Goal: Task Accomplishment & Management: Complete application form

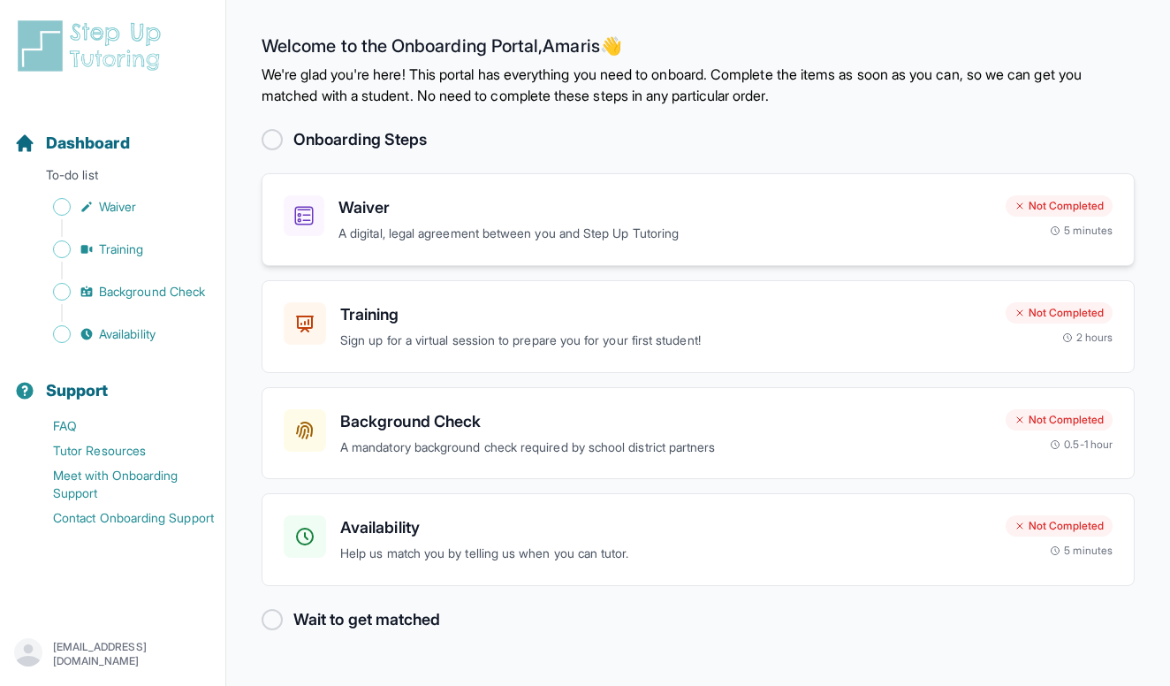
click at [661, 234] on p "A digital, legal agreement between you and Step Up Tutoring" at bounding box center [665, 234] width 653 height 20
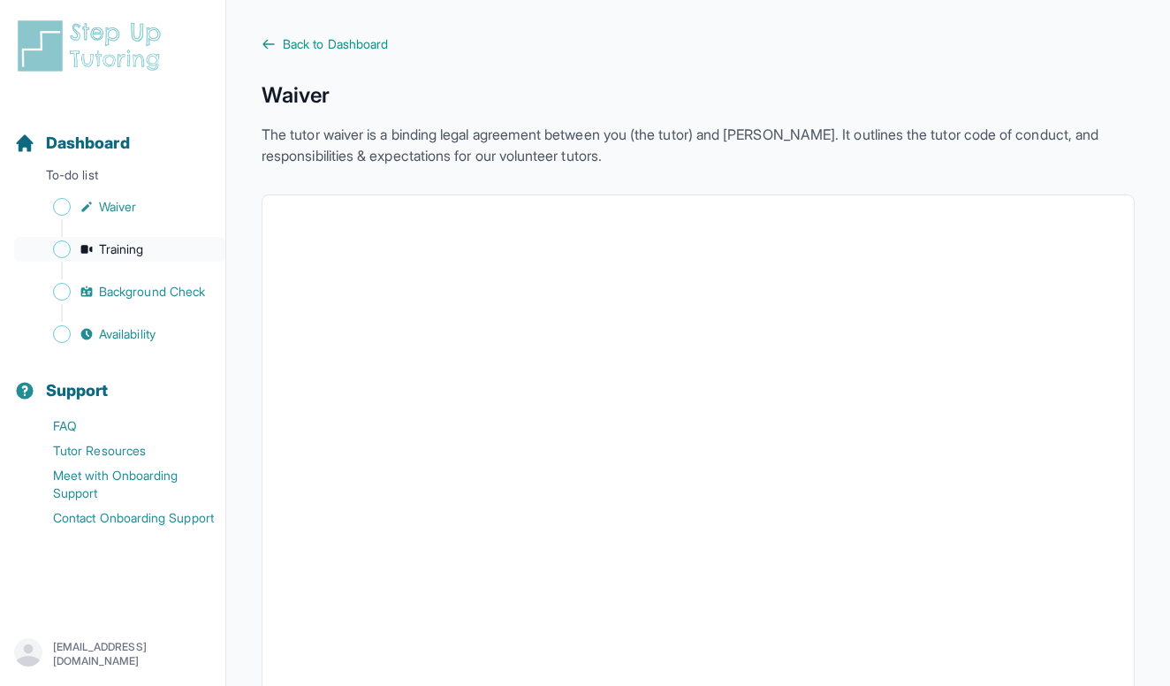
click at [136, 250] on span "Training" at bounding box center [121, 249] width 45 height 18
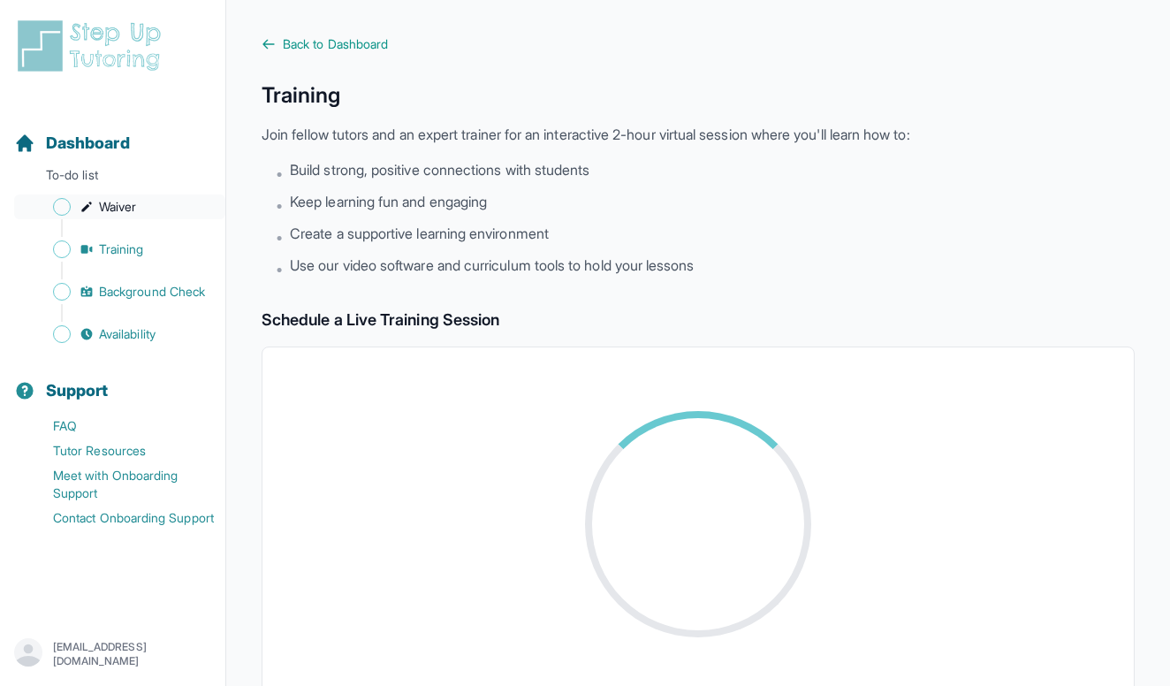
click at [58, 200] on span "Sidebar" at bounding box center [62, 207] width 18 height 18
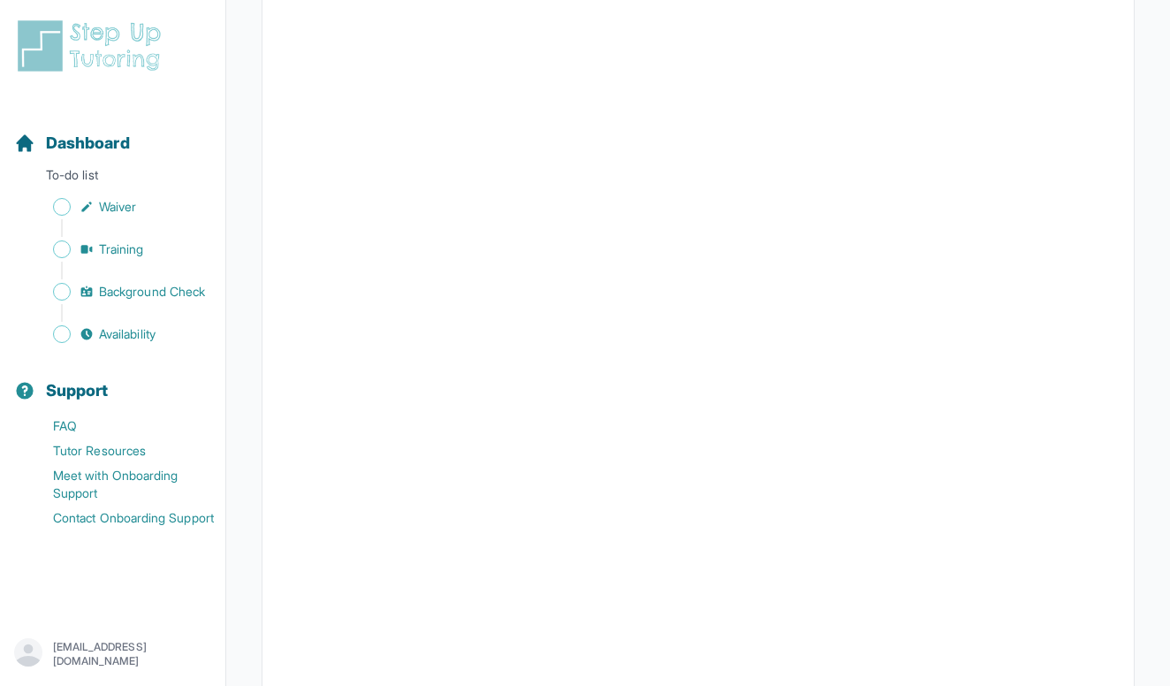
scroll to position [2356, 0]
click at [96, 249] on link "Training" at bounding box center [119, 249] width 211 height 25
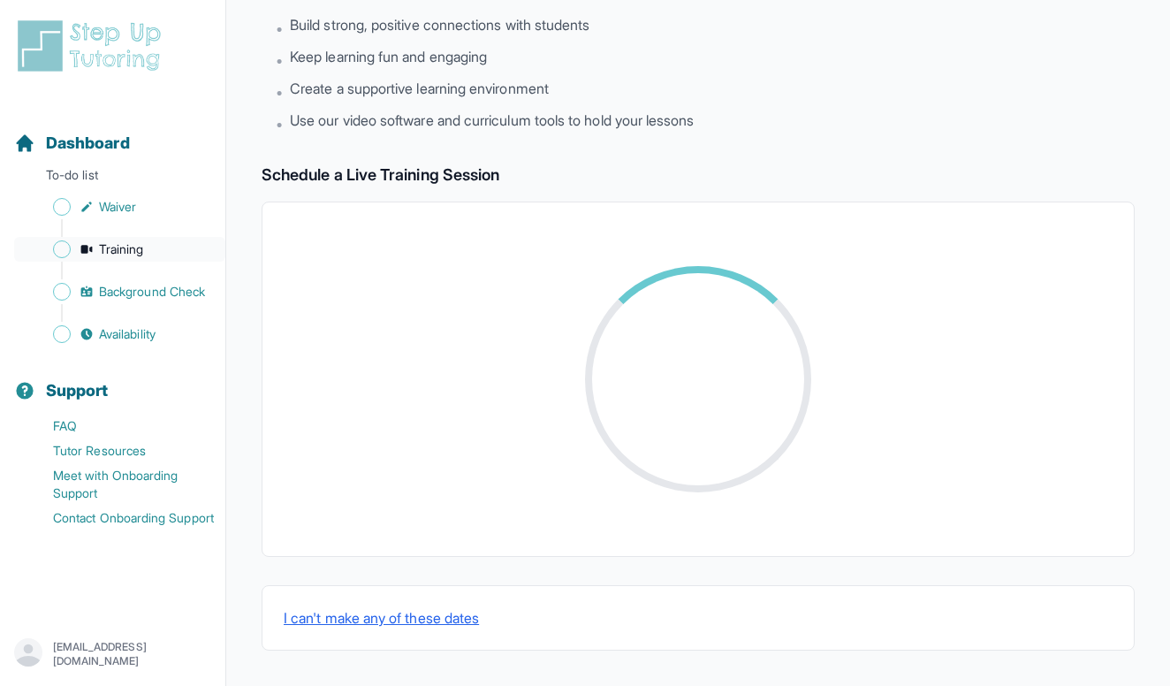
scroll to position [145, 0]
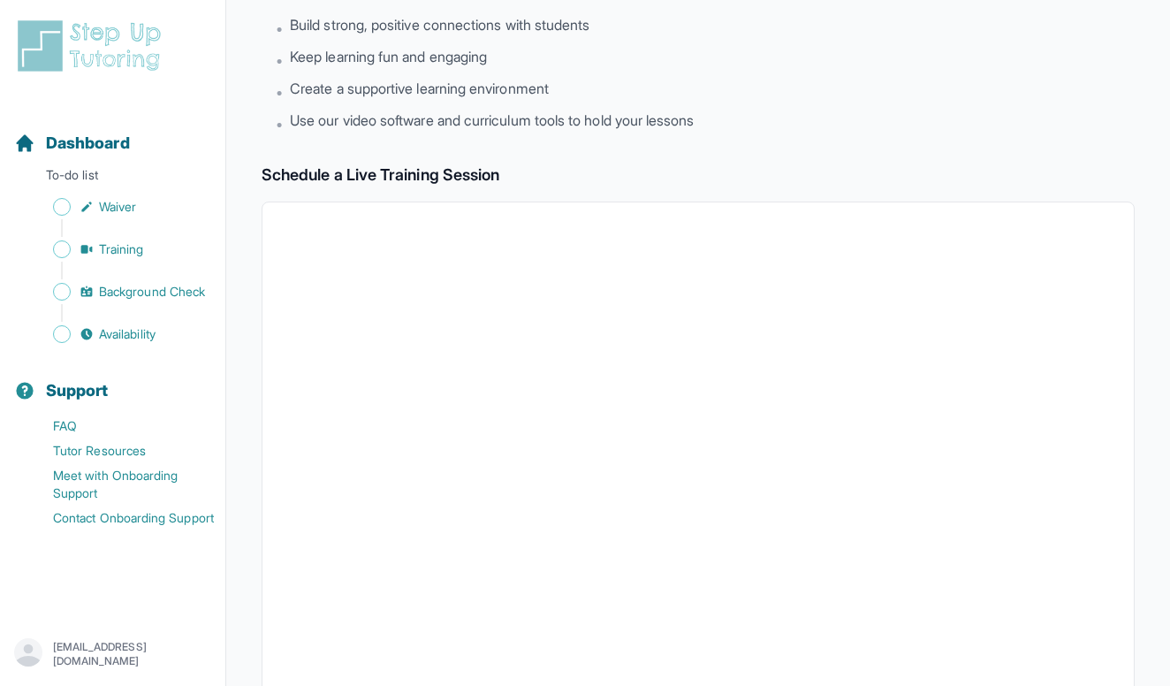
click at [523, 165] on h2 "Schedule a Live Training Session" at bounding box center [698, 175] width 873 height 25
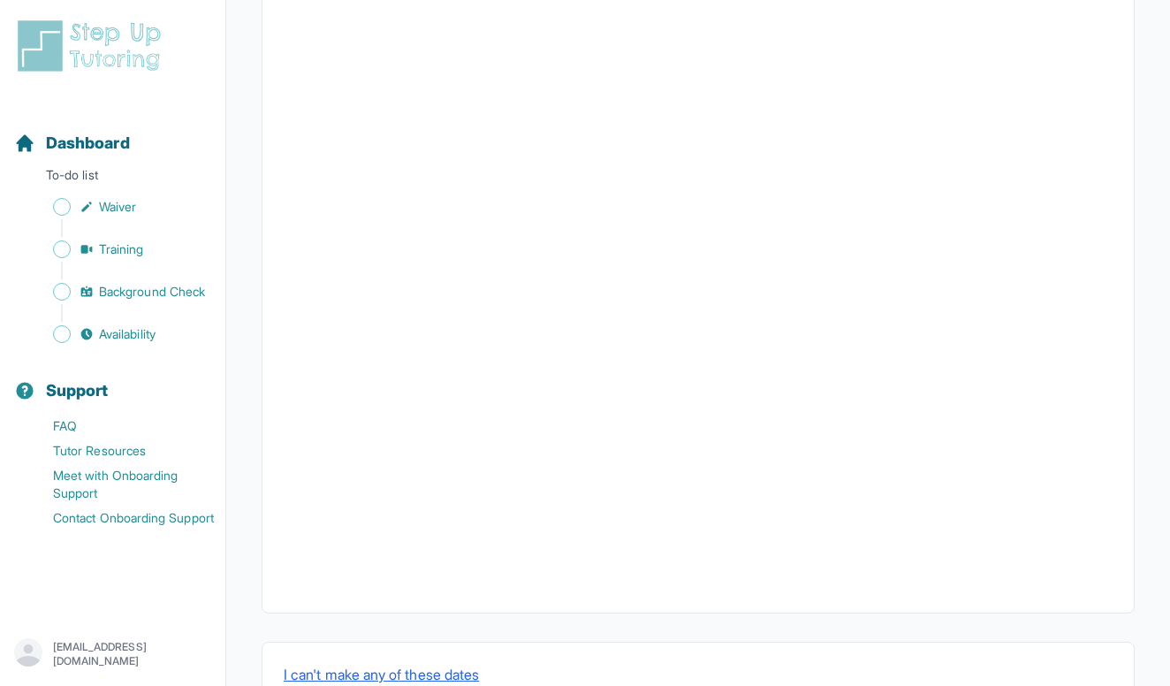
scroll to position [560, 0]
click at [1116, 433] on div at bounding box center [698, 172] width 873 height 769
click at [141, 294] on span "Background Check" at bounding box center [152, 292] width 106 height 18
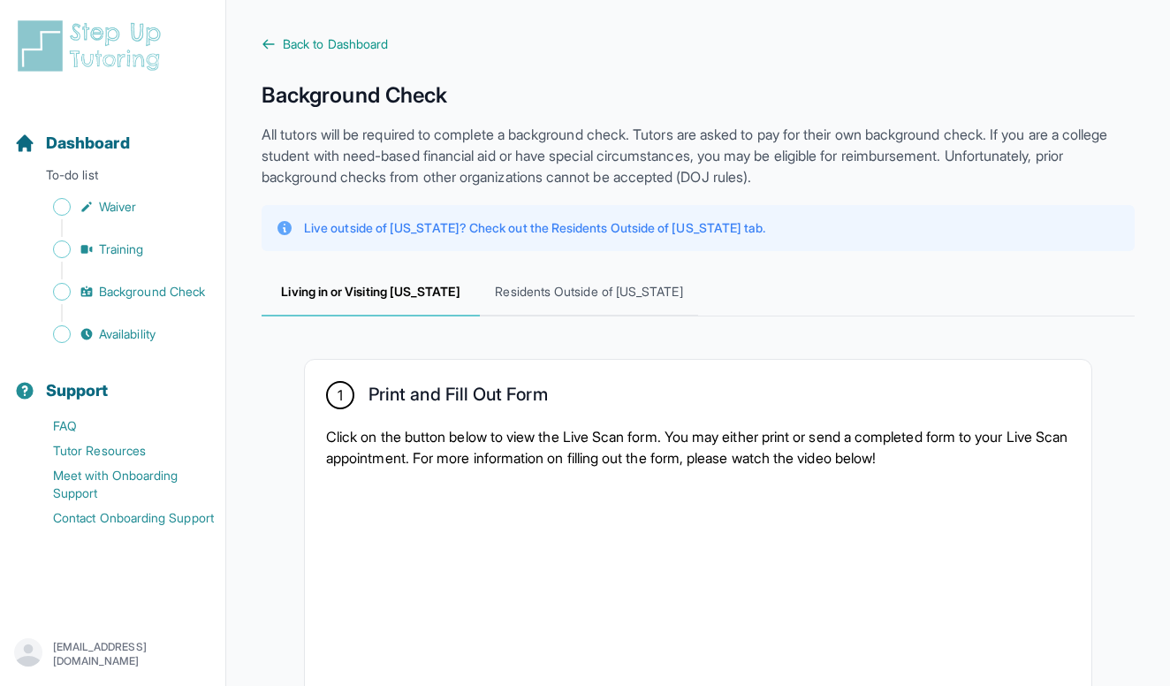
click at [577, 437] on p "Click on the button below to view the Live Scan form. You may either print or s…" at bounding box center [698, 447] width 744 height 42
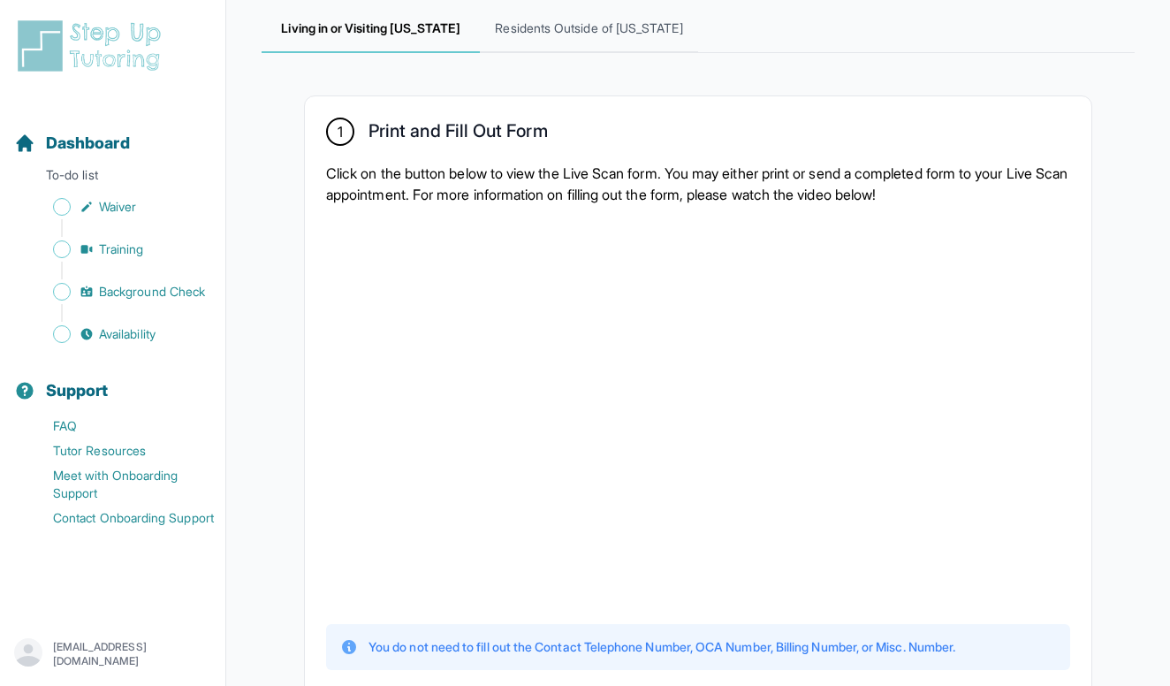
scroll to position [274, 0]
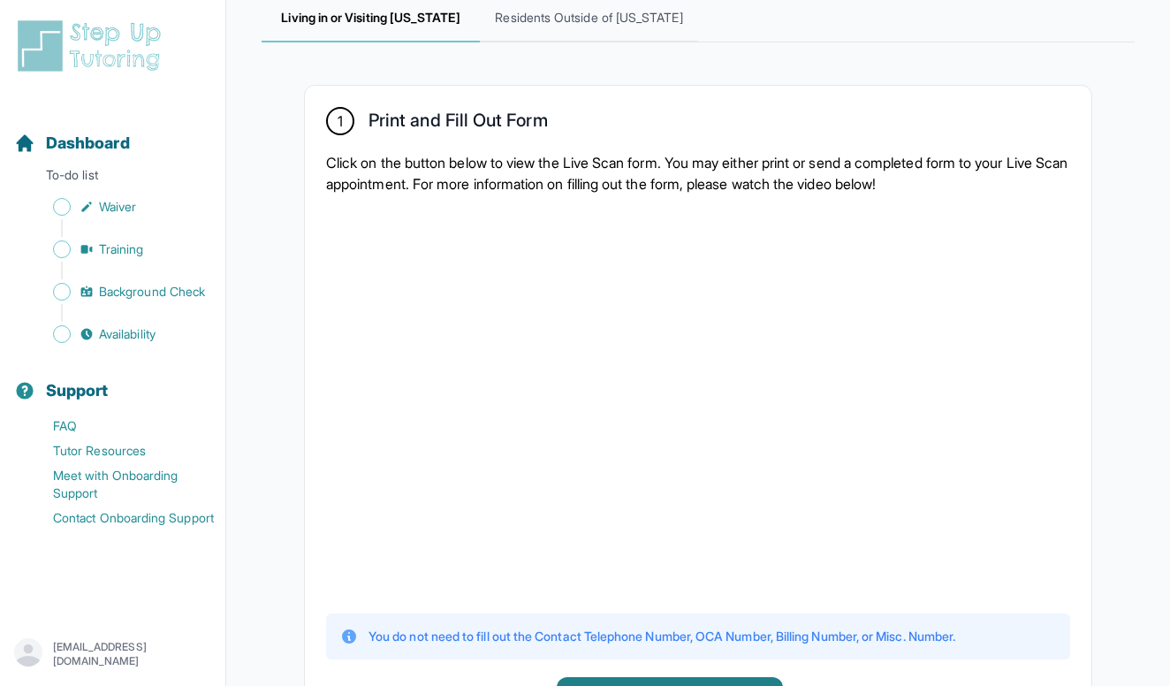
click at [964, 413] on div at bounding box center [698, 402] width 744 height 387
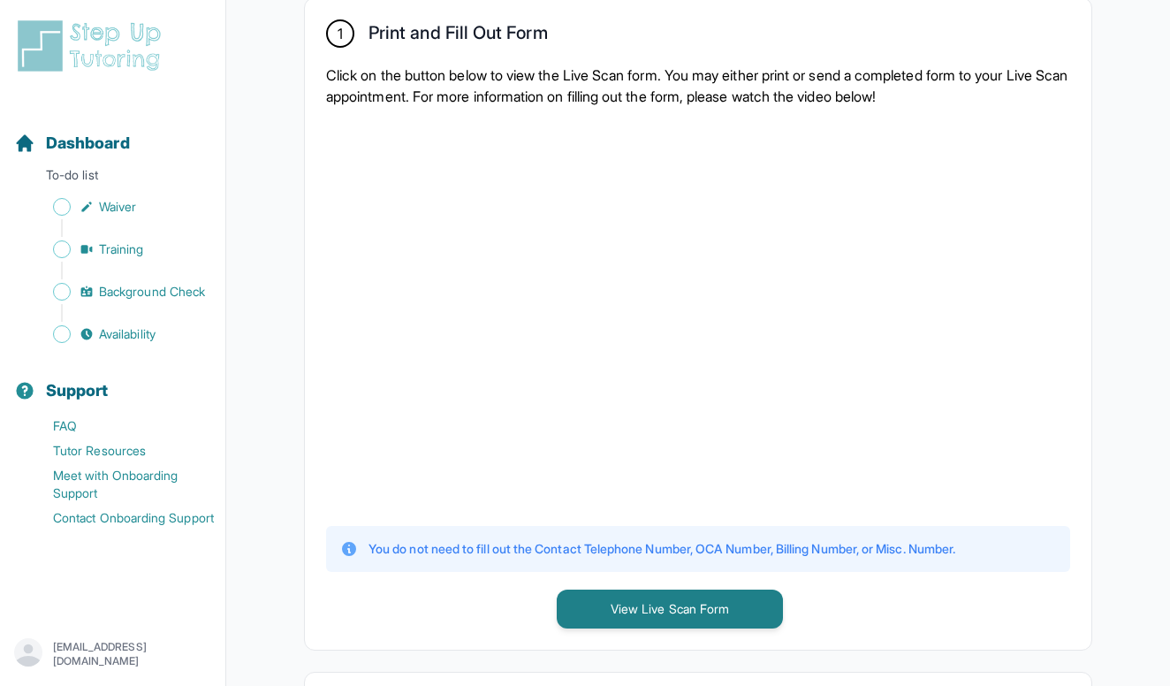
scroll to position [363, 0]
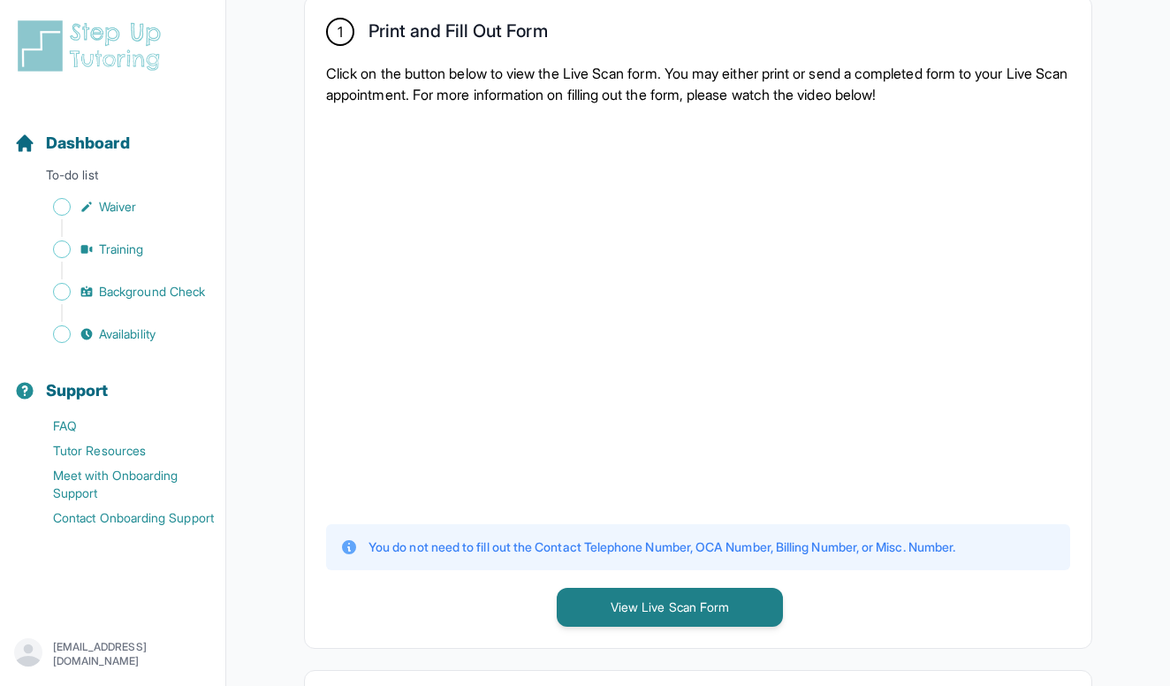
click at [999, 316] on div at bounding box center [698, 312] width 744 height 387
click at [1036, 415] on div at bounding box center [698, 312] width 744 height 387
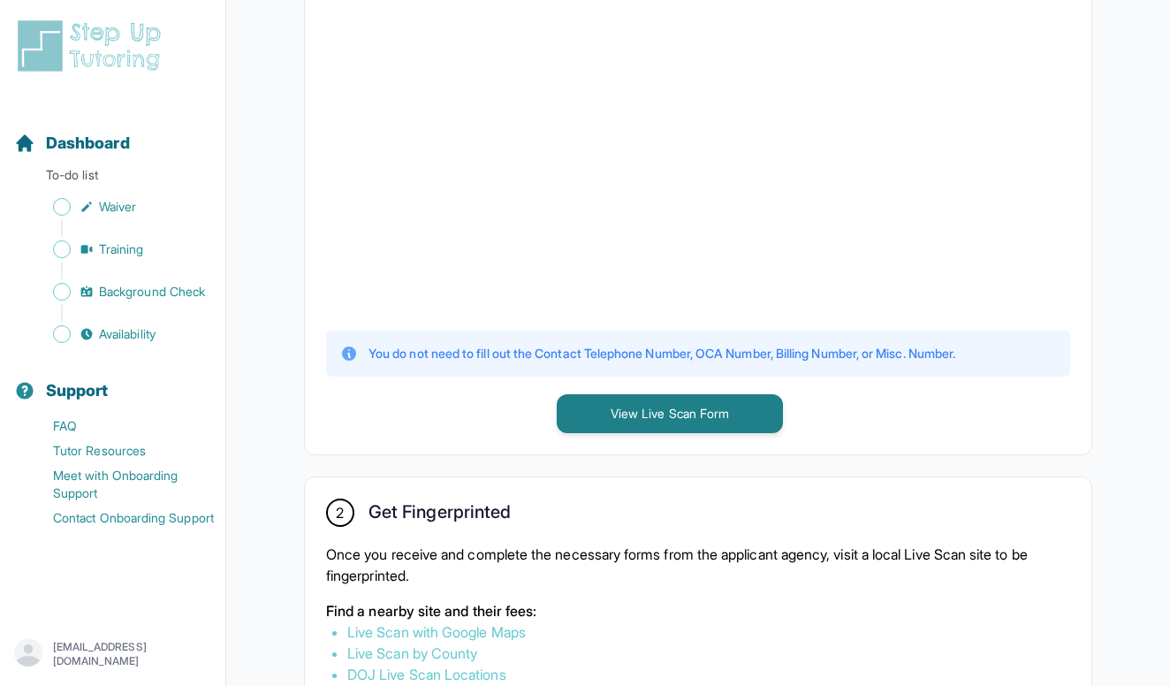
scroll to position [555, 0]
click at [667, 436] on div "1 Print and Fill Out Form Click on the button below to view the Live Scan form.…" at bounding box center [698, 130] width 787 height 651
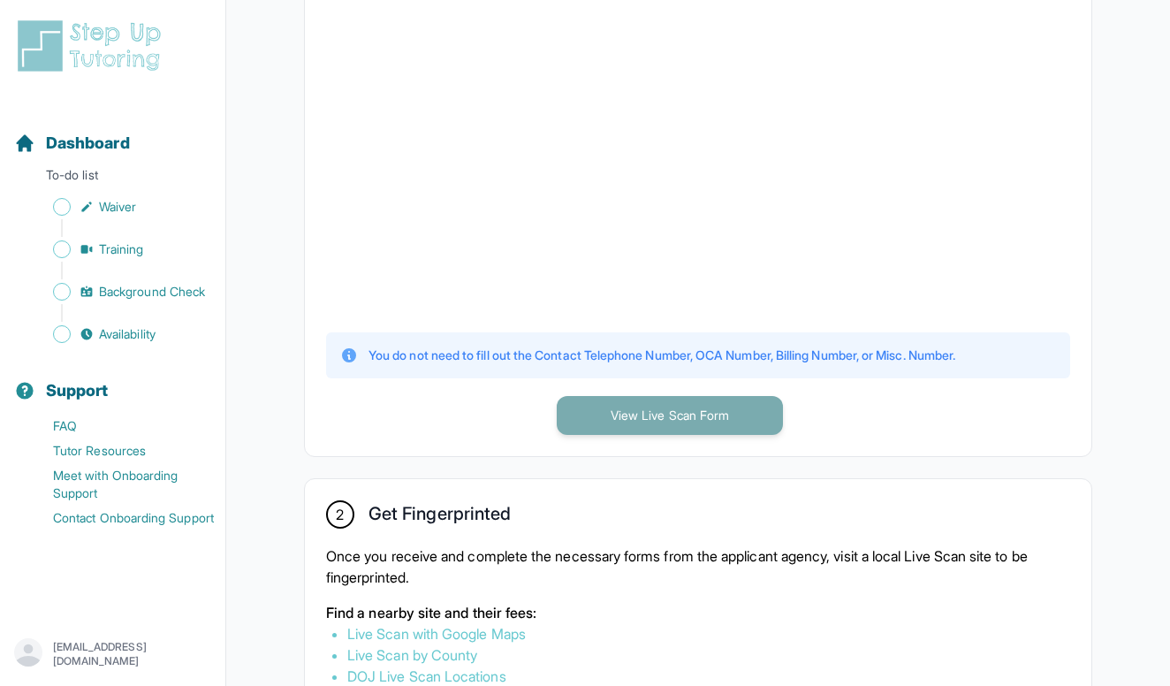
click at [659, 422] on button "View Live Scan Form" at bounding box center [670, 415] width 226 height 39
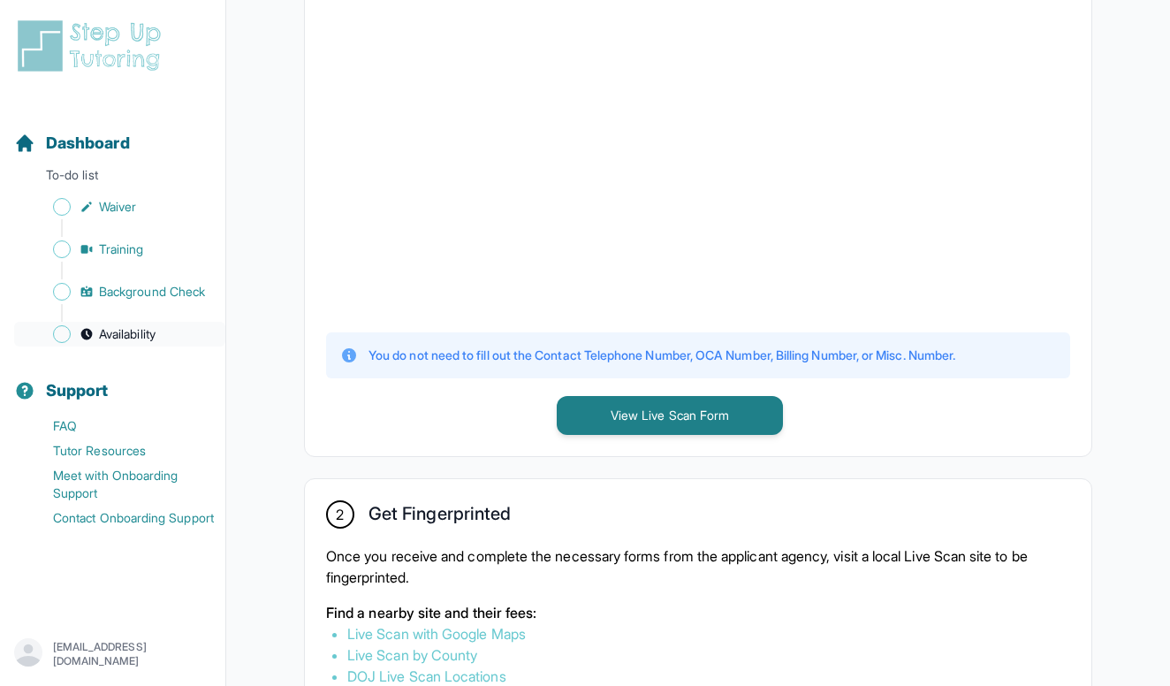
click at [151, 336] on span "Availability" at bounding box center [127, 334] width 57 height 18
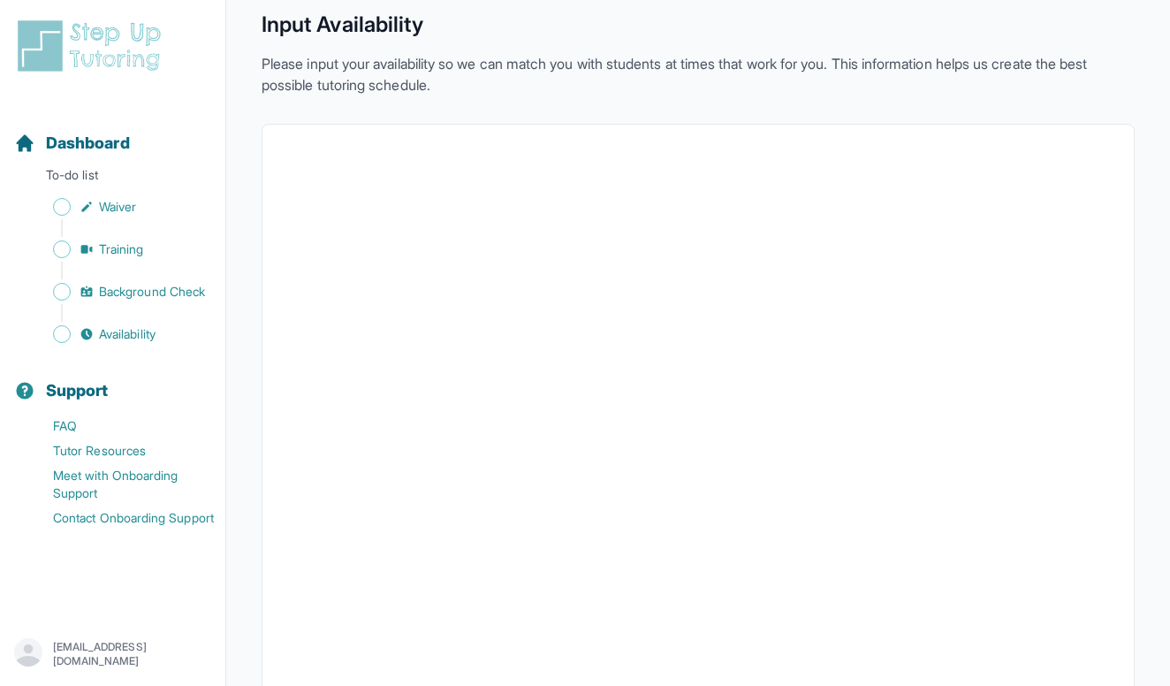
click at [1145, 426] on main "Back to Dashboard Input Availability Please input your availability so we can m…" at bounding box center [698, 442] width 944 height 1027
click at [1155, 426] on main "Back to Dashboard Input Availability Please input your availability so we can m…" at bounding box center [698, 442] width 944 height 1027
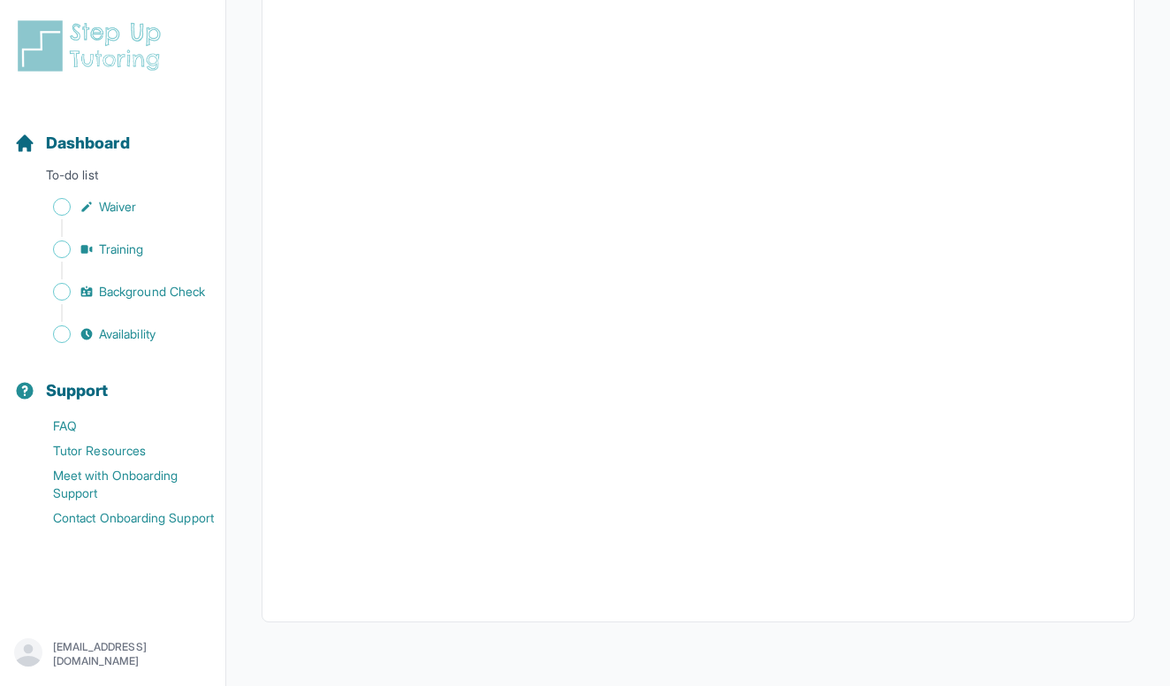
scroll to position [341, 0]
click at [153, 296] on span "Background Check" at bounding box center [152, 292] width 106 height 18
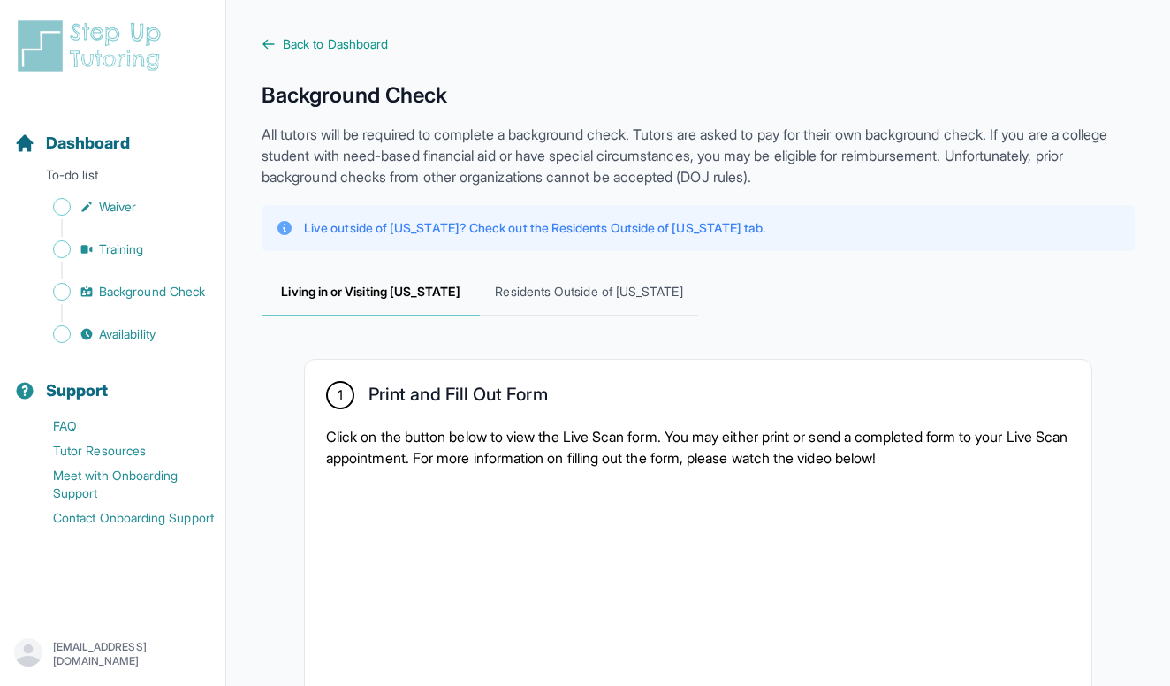
click at [103, 173] on p "To-do list" at bounding box center [112, 178] width 211 height 25
click at [80, 145] on span "Dashboard" at bounding box center [88, 143] width 84 height 25
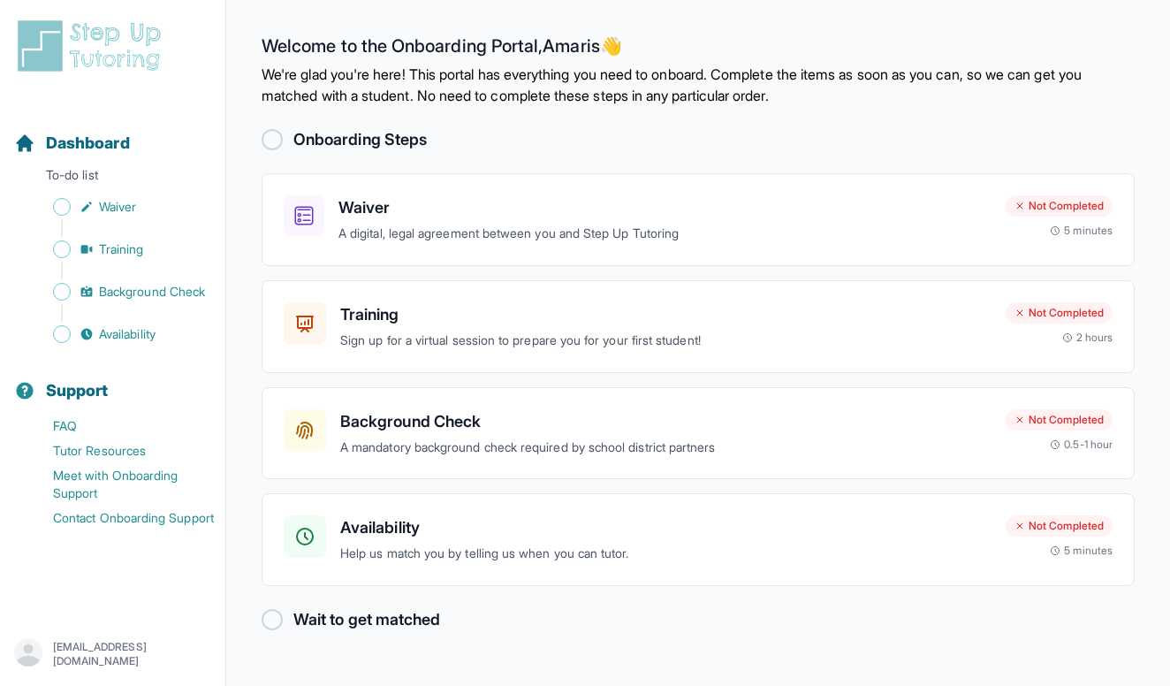
click at [644, 642] on main "Welcome to the Onboarding Portal, [PERSON_NAME] 👋 We're glad you're here! This …" at bounding box center [698, 343] width 944 height 686
click at [278, 628] on div "Wait to get matched" at bounding box center [698, 619] width 873 height 25
click at [273, 623] on div at bounding box center [272, 619] width 21 height 21
click at [394, 548] on p "Help us match you by telling us when you can tutor." at bounding box center [665, 554] width 651 height 20
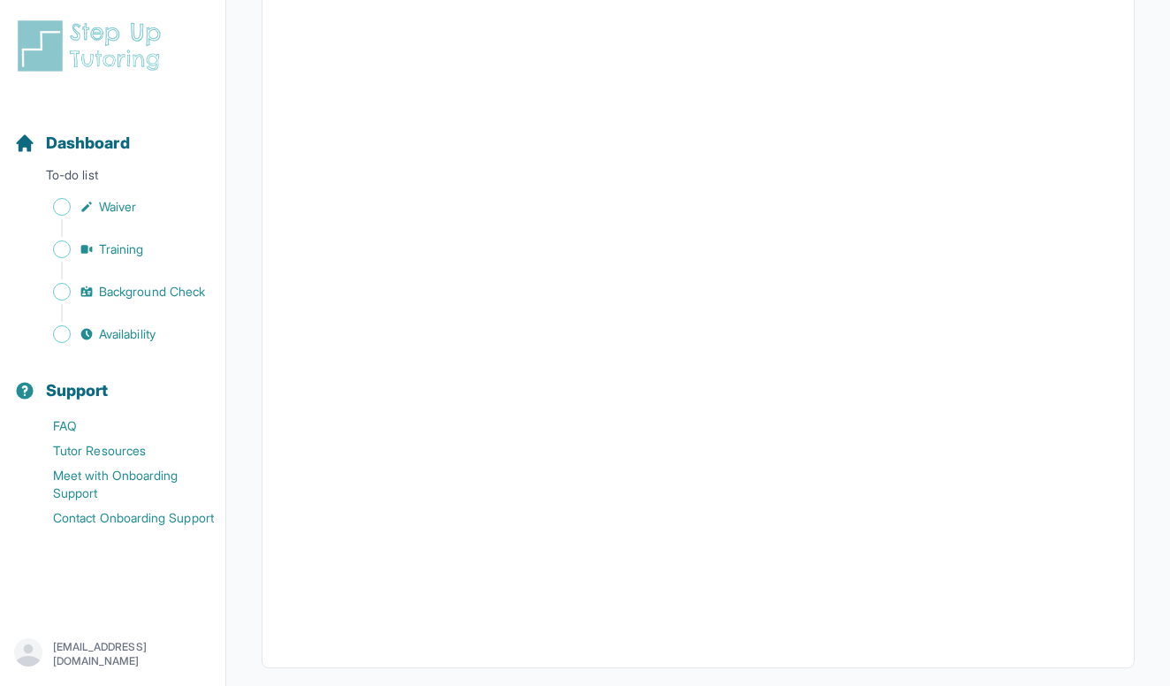
scroll to position [312, 0]
click at [111, 215] on span "Waiver" at bounding box center [117, 207] width 37 height 18
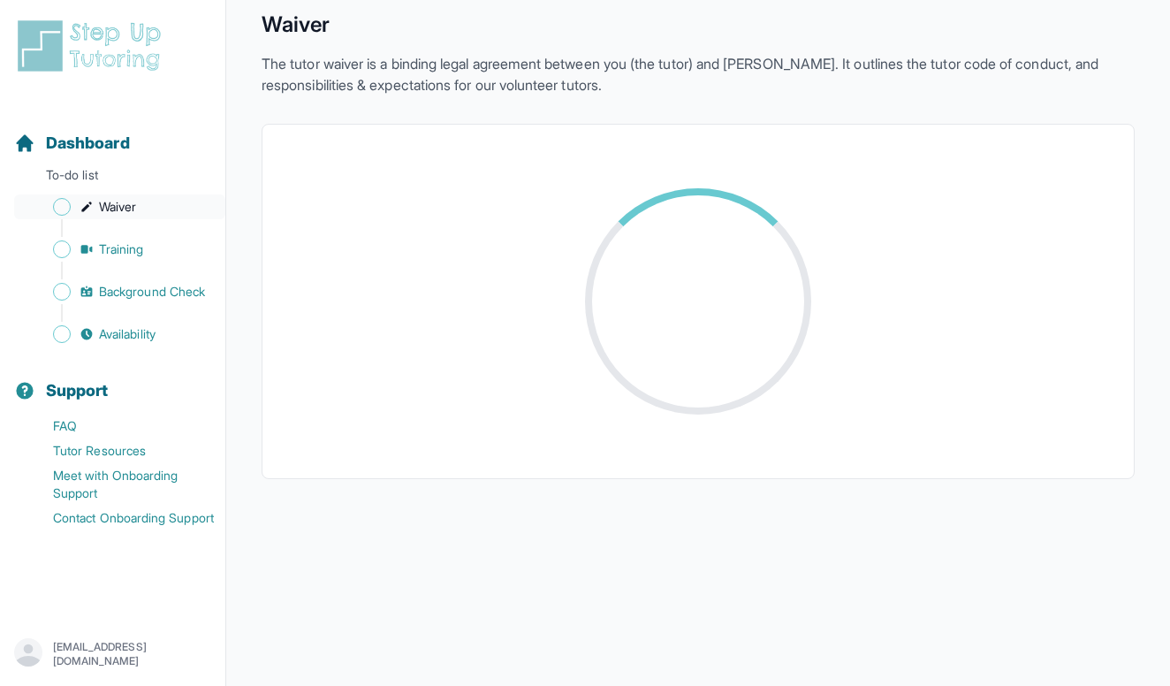
scroll to position [71, 0]
click at [488, 79] on p "The tutor waiver is a binding legal agreement between you (the tutor) and [PERS…" at bounding box center [698, 74] width 873 height 42
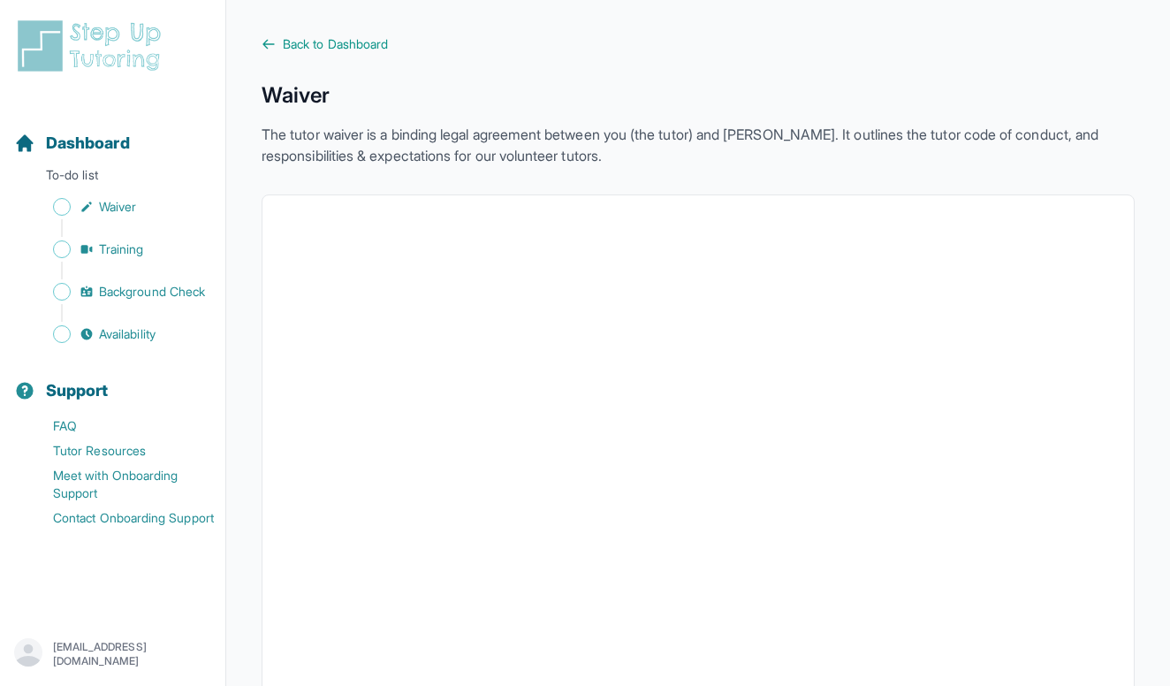
scroll to position [0, 0]
